Goal: Task Accomplishment & Management: Complete application form

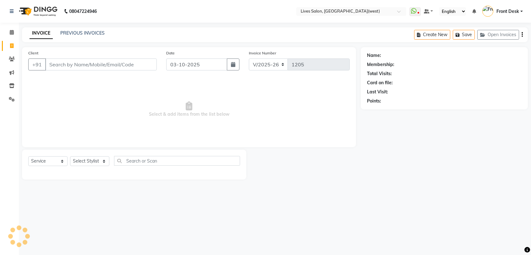
select select "4342"
select select "service"
click at [88, 161] on select "Select Stylist [PERSON_NAME] Front Desk [PERSON_NAME] [PERSON_NAME] sameer [PER…" at bounding box center [89, 161] width 39 height 10
select select "24006"
click at [70, 156] on select "Select Stylist [PERSON_NAME] Front Desk [PERSON_NAME] [PERSON_NAME] sameer [PER…" at bounding box center [89, 161] width 39 height 10
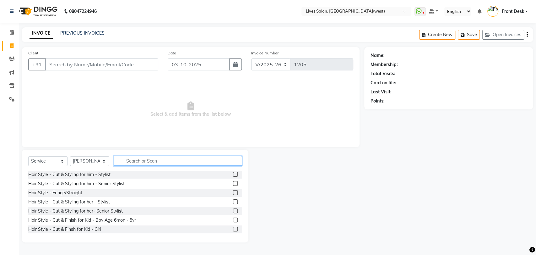
click at [126, 162] on input "text" at bounding box center [178, 161] width 128 height 10
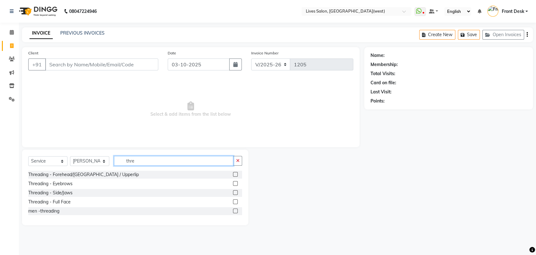
type input "thre"
click at [235, 183] on label at bounding box center [235, 183] width 5 height 5
click at [235, 183] on input "checkbox" at bounding box center [235, 183] width 4 height 4
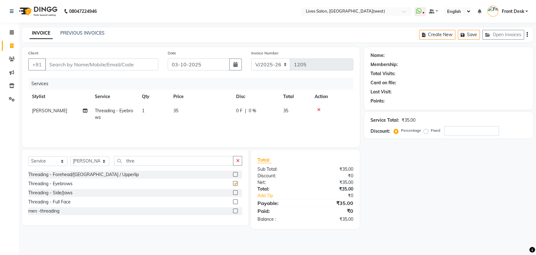
checkbox input "false"
click at [235, 174] on label at bounding box center [235, 174] width 5 height 5
click at [235, 174] on input "checkbox" at bounding box center [235, 174] width 4 height 4
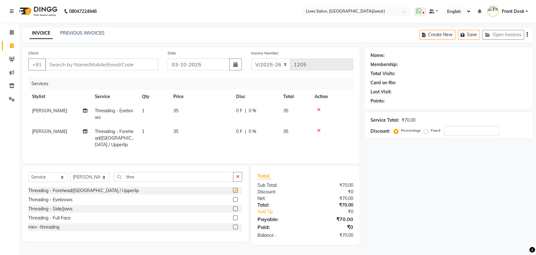
checkbox input "false"
click at [55, 63] on input "Client" at bounding box center [101, 64] width 113 height 12
type input "8"
type input "0"
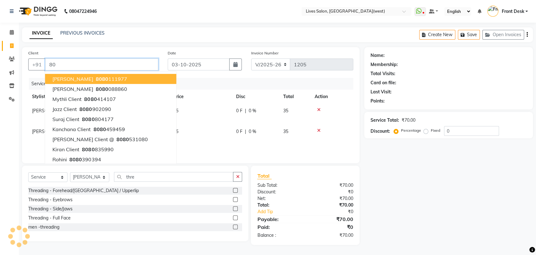
type input "8"
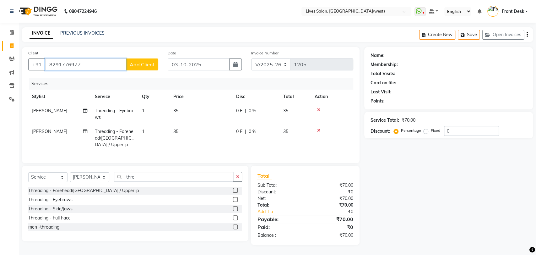
type input "8291776977"
click at [141, 62] on span "Add Client" at bounding box center [142, 64] width 25 height 6
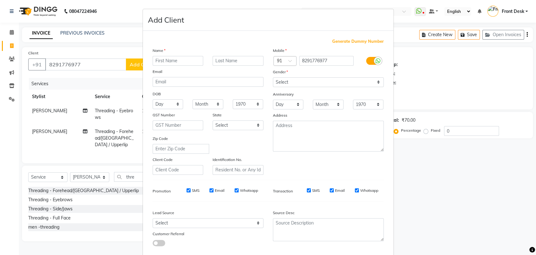
click at [166, 62] on input "text" at bounding box center [178, 61] width 51 height 10
type input "[PERSON_NAME]"
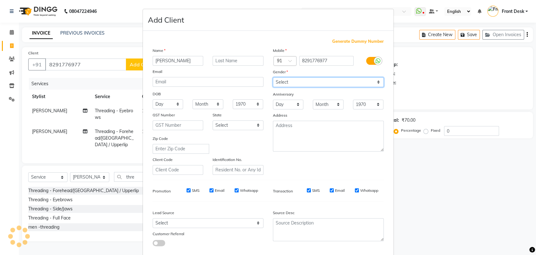
click at [284, 84] on select "Select [DEMOGRAPHIC_DATA] [DEMOGRAPHIC_DATA] Other Prefer Not To Say" at bounding box center [328, 82] width 111 height 10
select select "[DEMOGRAPHIC_DATA]"
click at [273, 77] on select "Select [DEMOGRAPHIC_DATA] [DEMOGRAPHIC_DATA] Other Prefer Not To Say" at bounding box center [328, 82] width 111 height 10
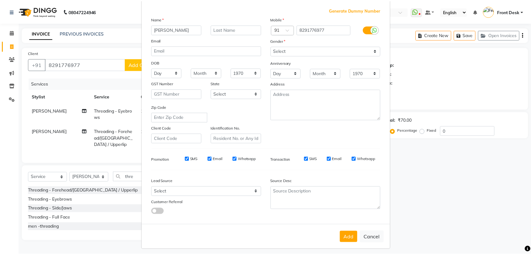
scroll to position [34, 0]
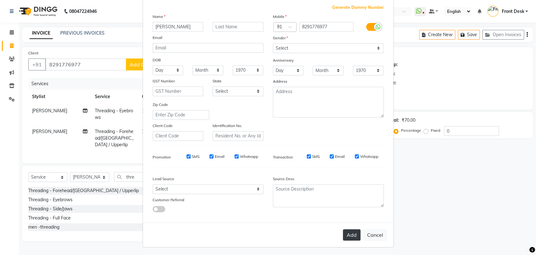
click at [344, 234] on button "Add" at bounding box center [352, 234] width 18 height 11
select select
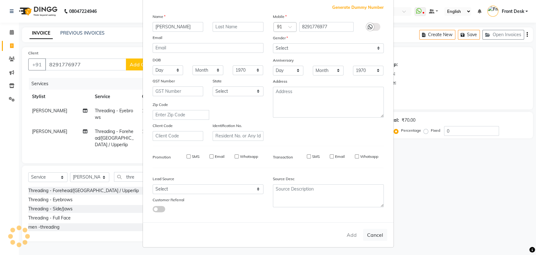
select select
checkbox input "false"
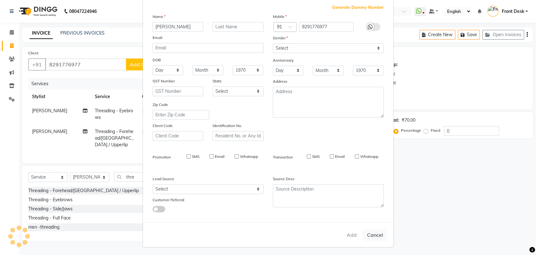
checkbox input "false"
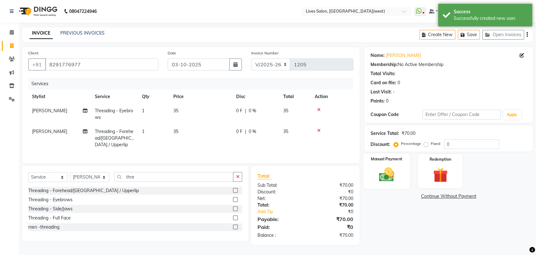
click at [394, 164] on div "Manual Payment" at bounding box center [386, 170] width 46 height 35
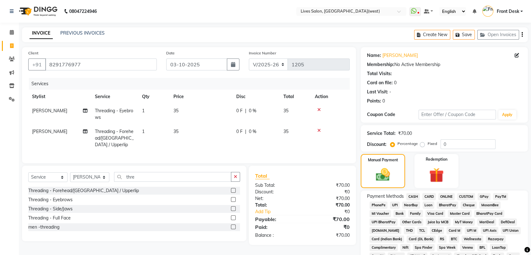
click at [502, 195] on span "PayTM" at bounding box center [500, 196] width 15 height 7
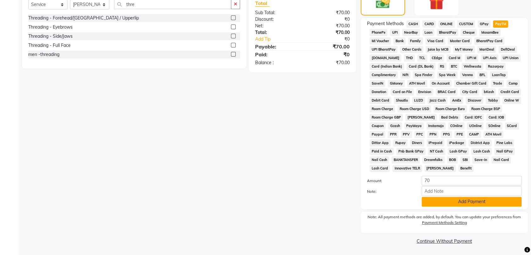
click at [482, 204] on button "Add Payment" at bounding box center [471, 202] width 100 height 10
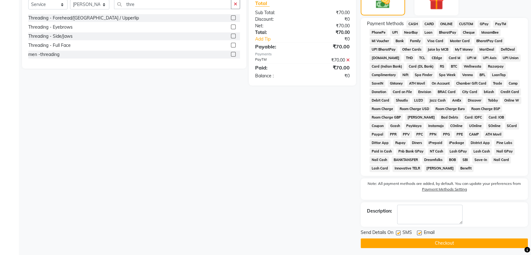
click at [449, 242] on button "Checkout" at bounding box center [443, 243] width 167 height 10
